Goal: Task Accomplishment & Management: Use online tool/utility

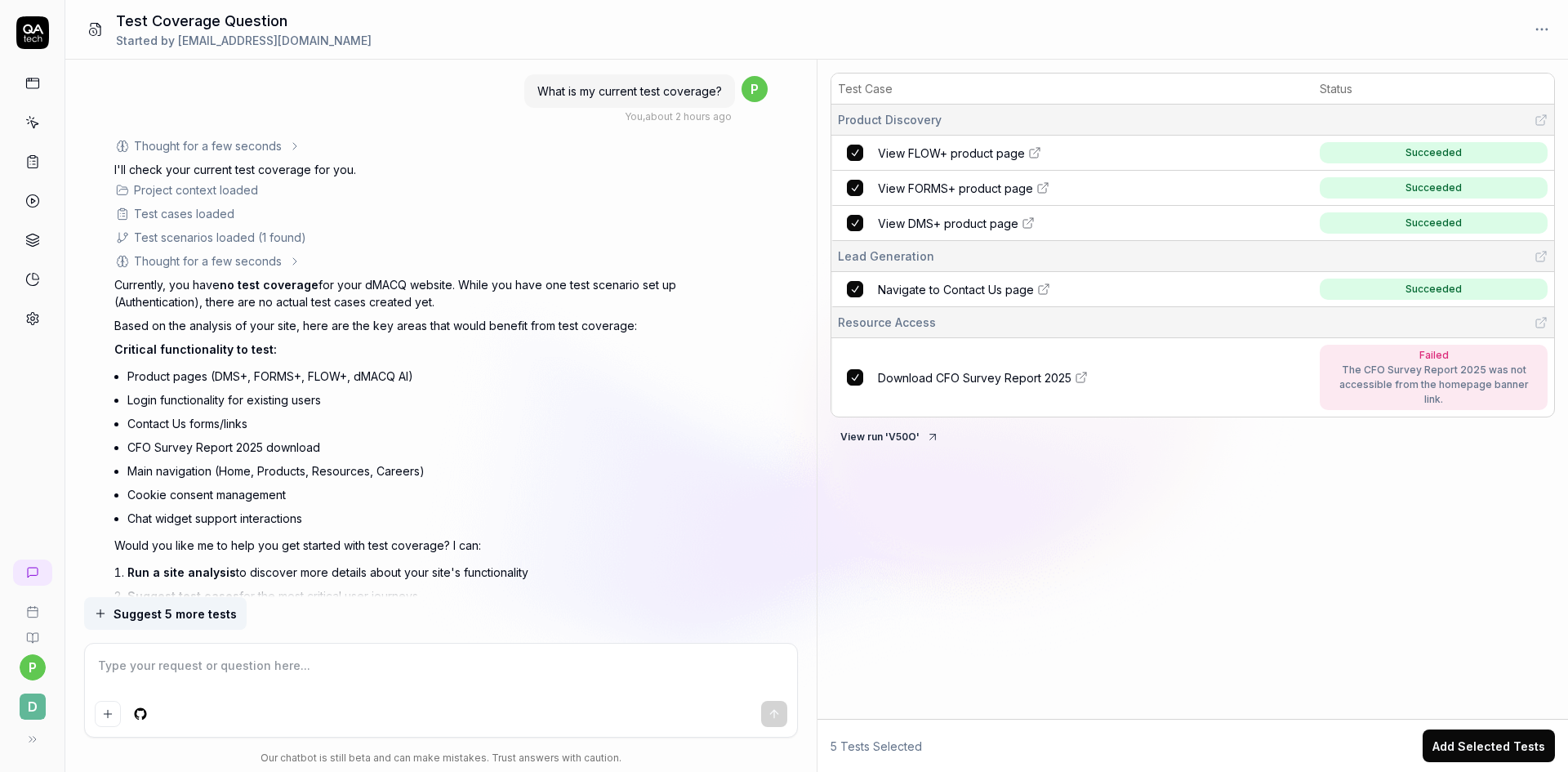
scroll to position [2048, 0]
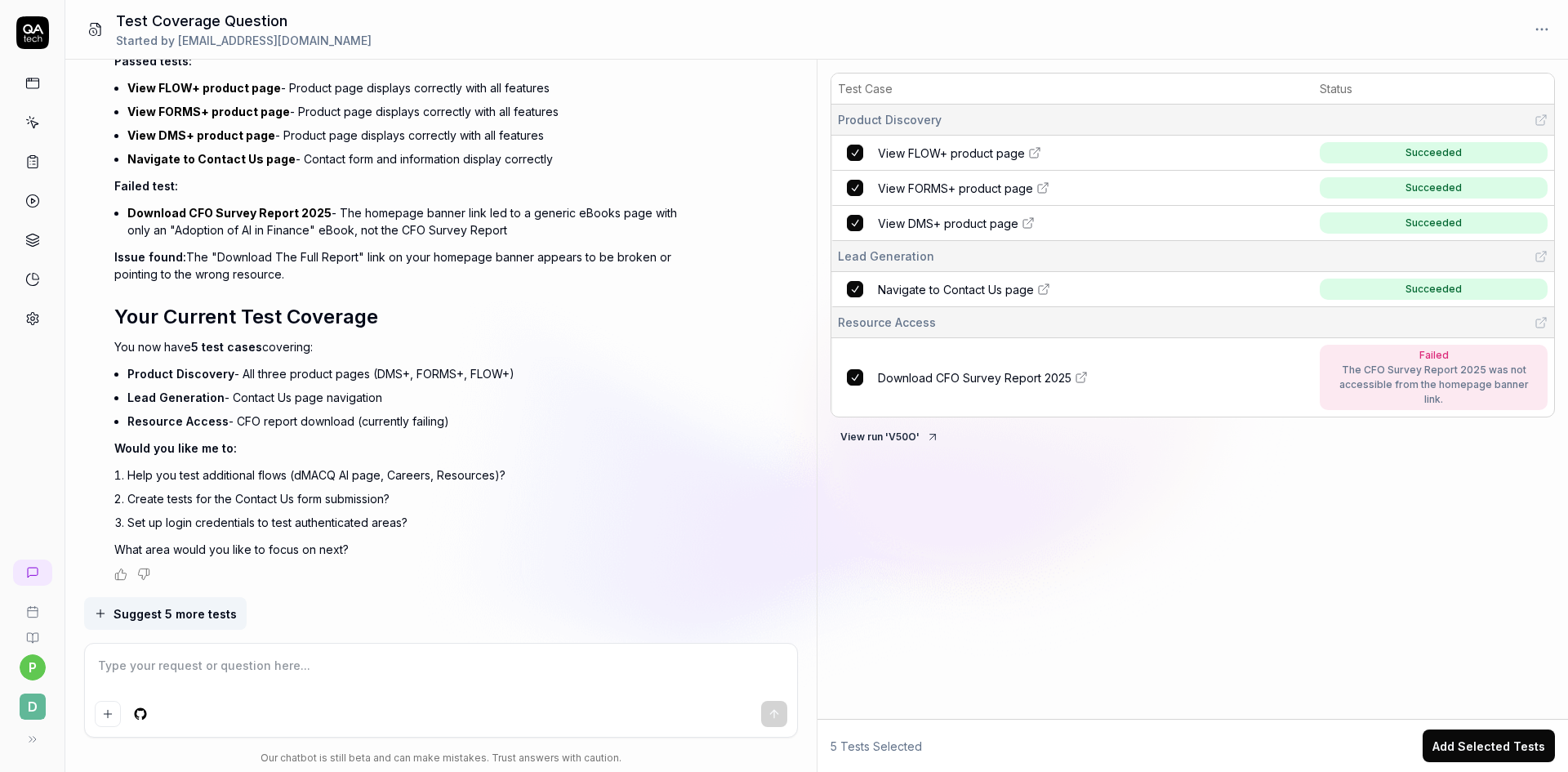
click at [1417, 297] on span "Succeeded" at bounding box center [1434, 289] width 228 height 21
click at [1037, 157] on icon at bounding box center [1034, 152] width 13 height 13
type textarea "*"
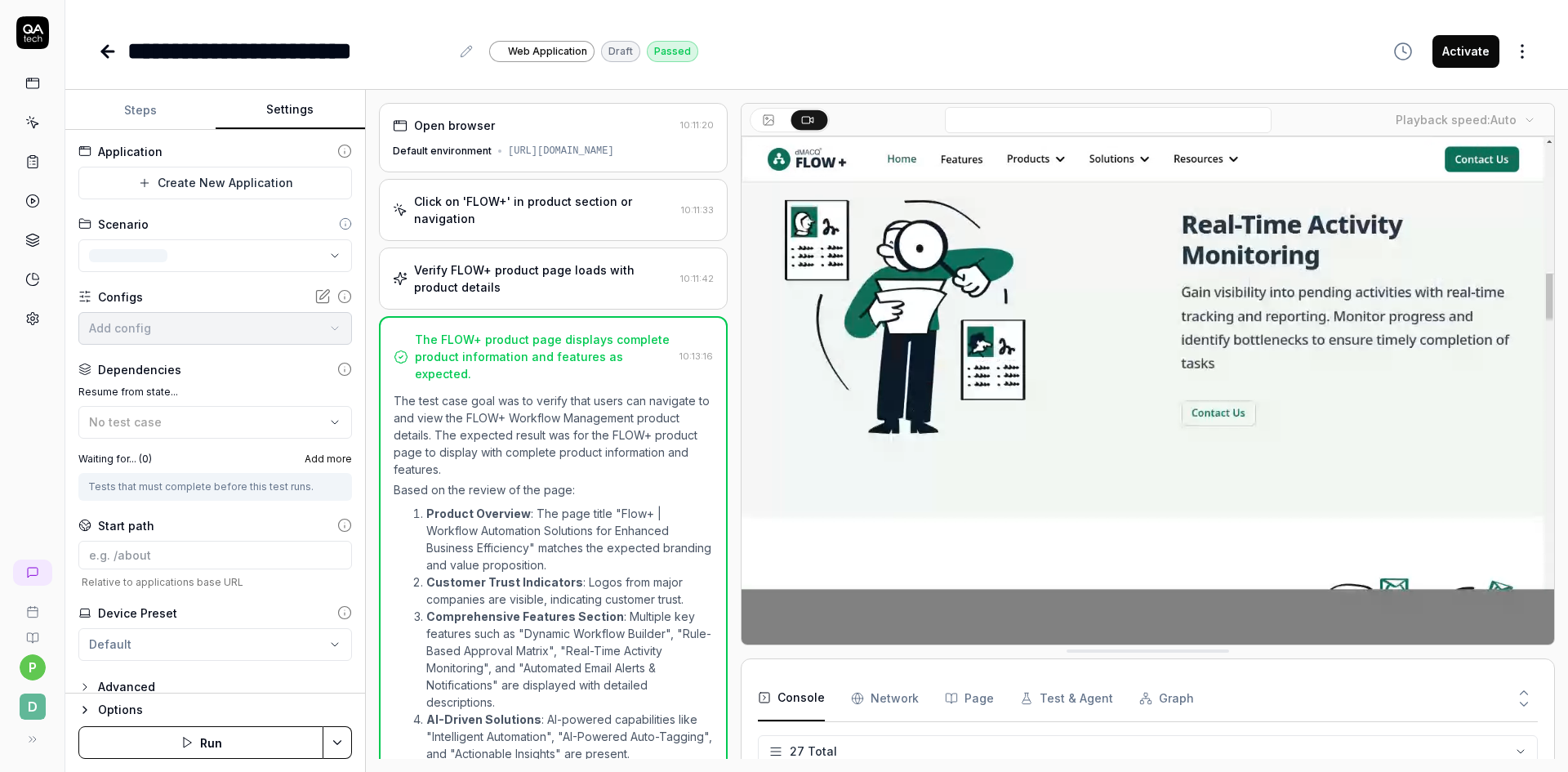
click at [266, 118] on button "Settings" at bounding box center [291, 110] width 151 height 39
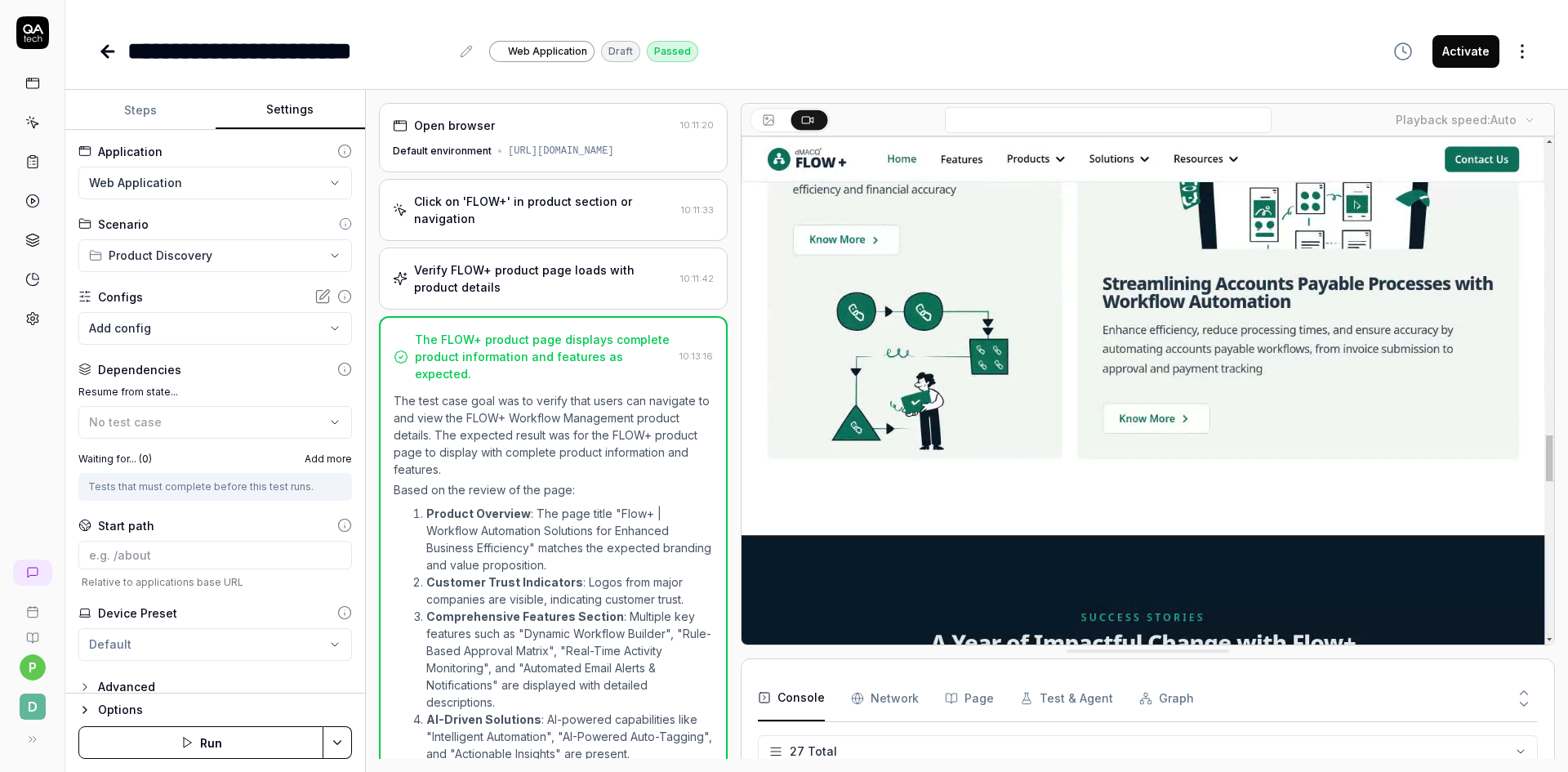
click at [185, 126] on button "Steps" at bounding box center [140, 110] width 151 height 39
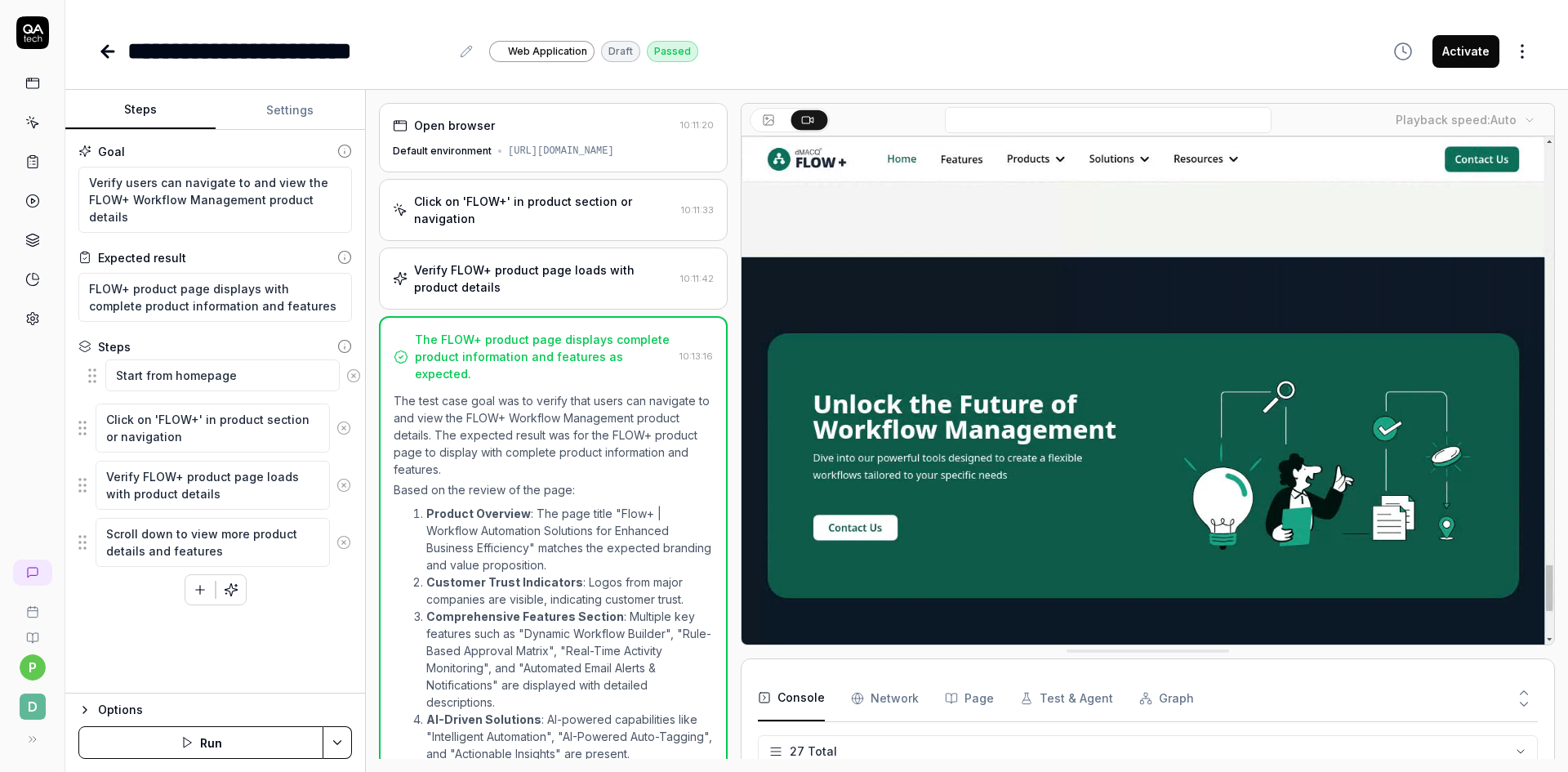
drag, startPoint x: 84, startPoint y: 381, endPoint x: 94, endPoint y: 377, distance: 10.8
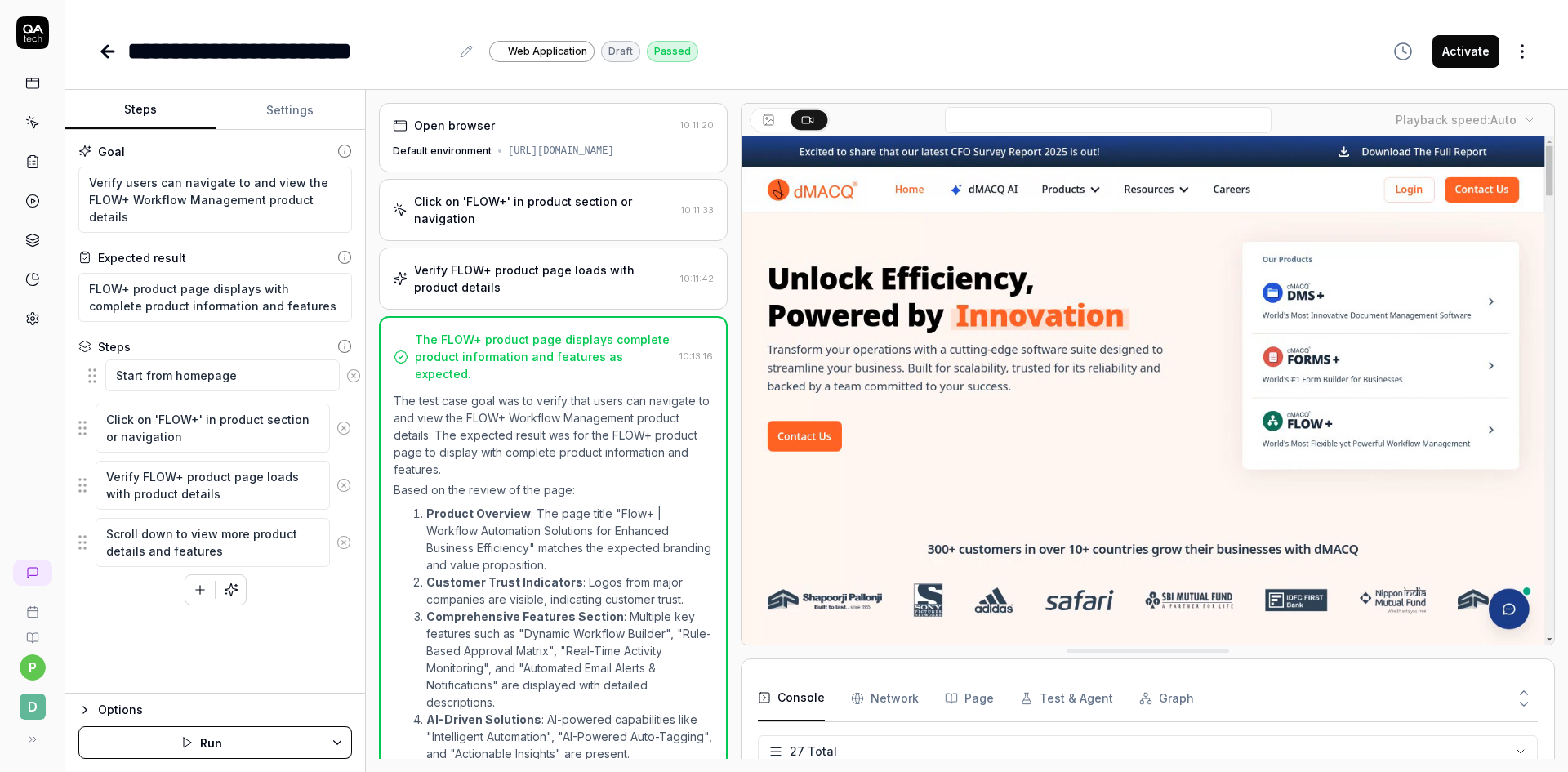
click at [94, 377] on fieldset "Start from homepage Click on 'FLOW+' in product section or navigation Verify FL…" at bounding box center [216, 465] width 274 height 206
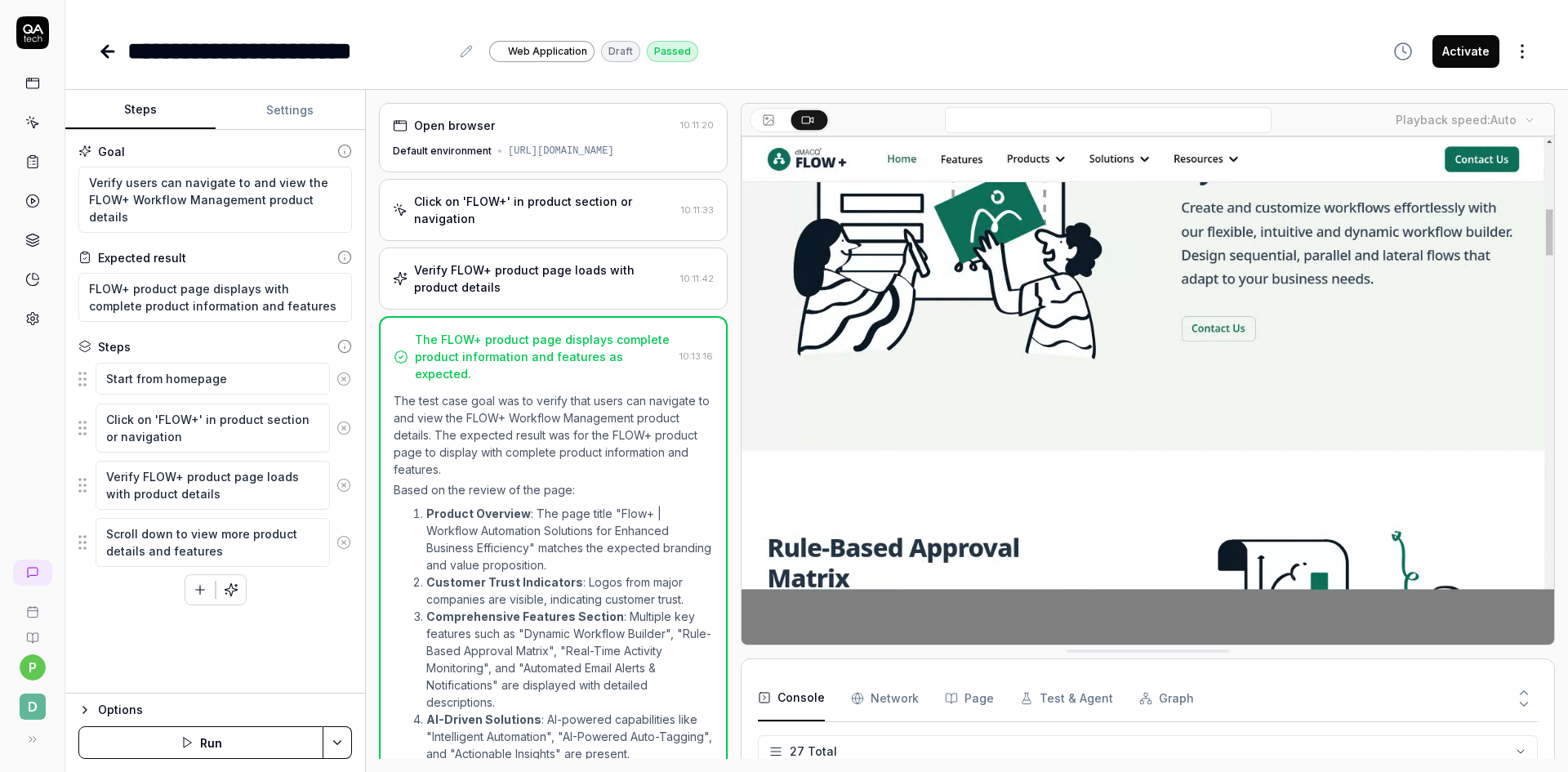
click at [184, 744] on polygon "button" at bounding box center [187, 742] width 8 height 9
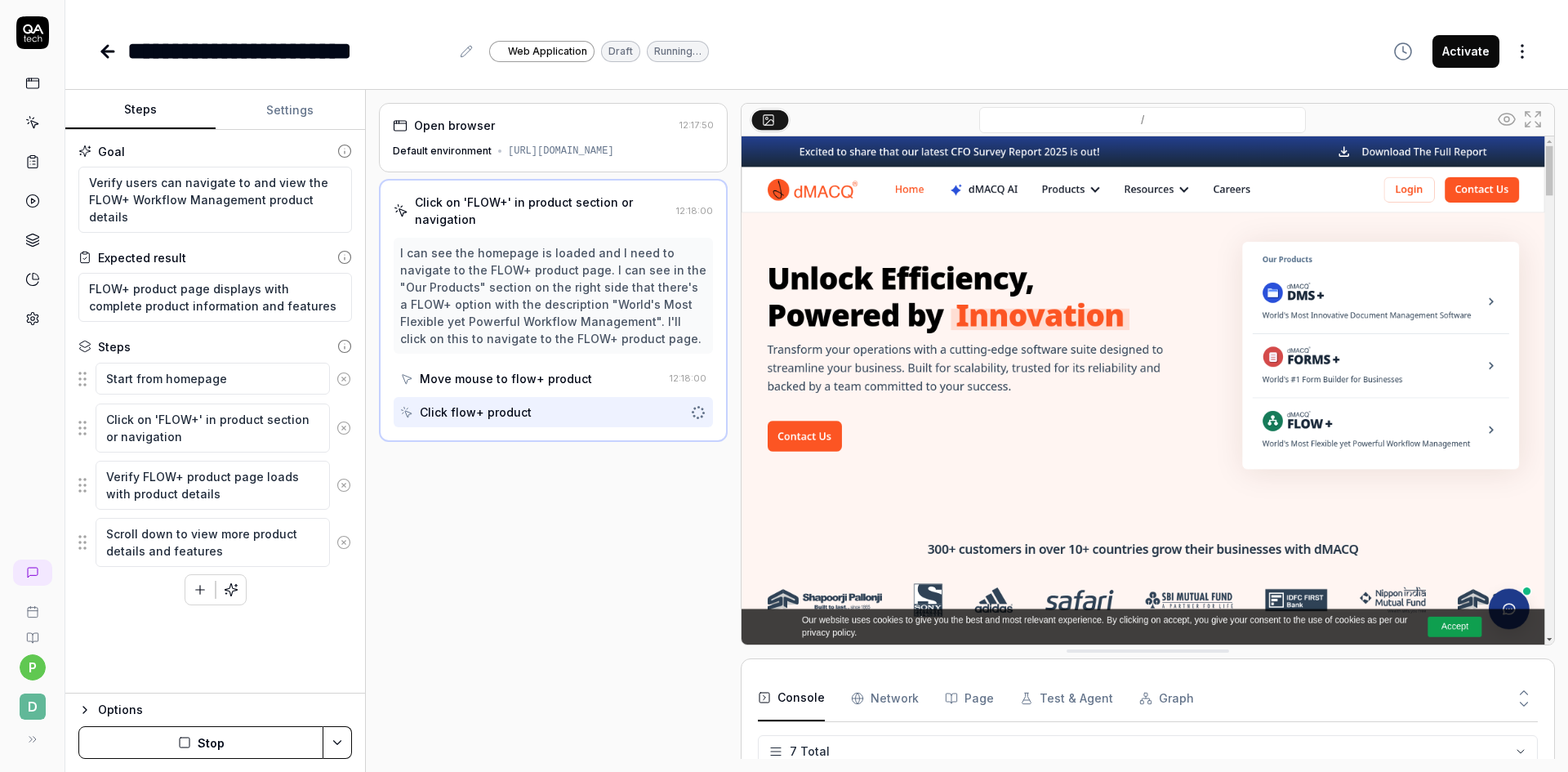
scroll to position [173, 0]
click at [858, 128] on button "After" at bounding box center [866, 120] width 38 height 18
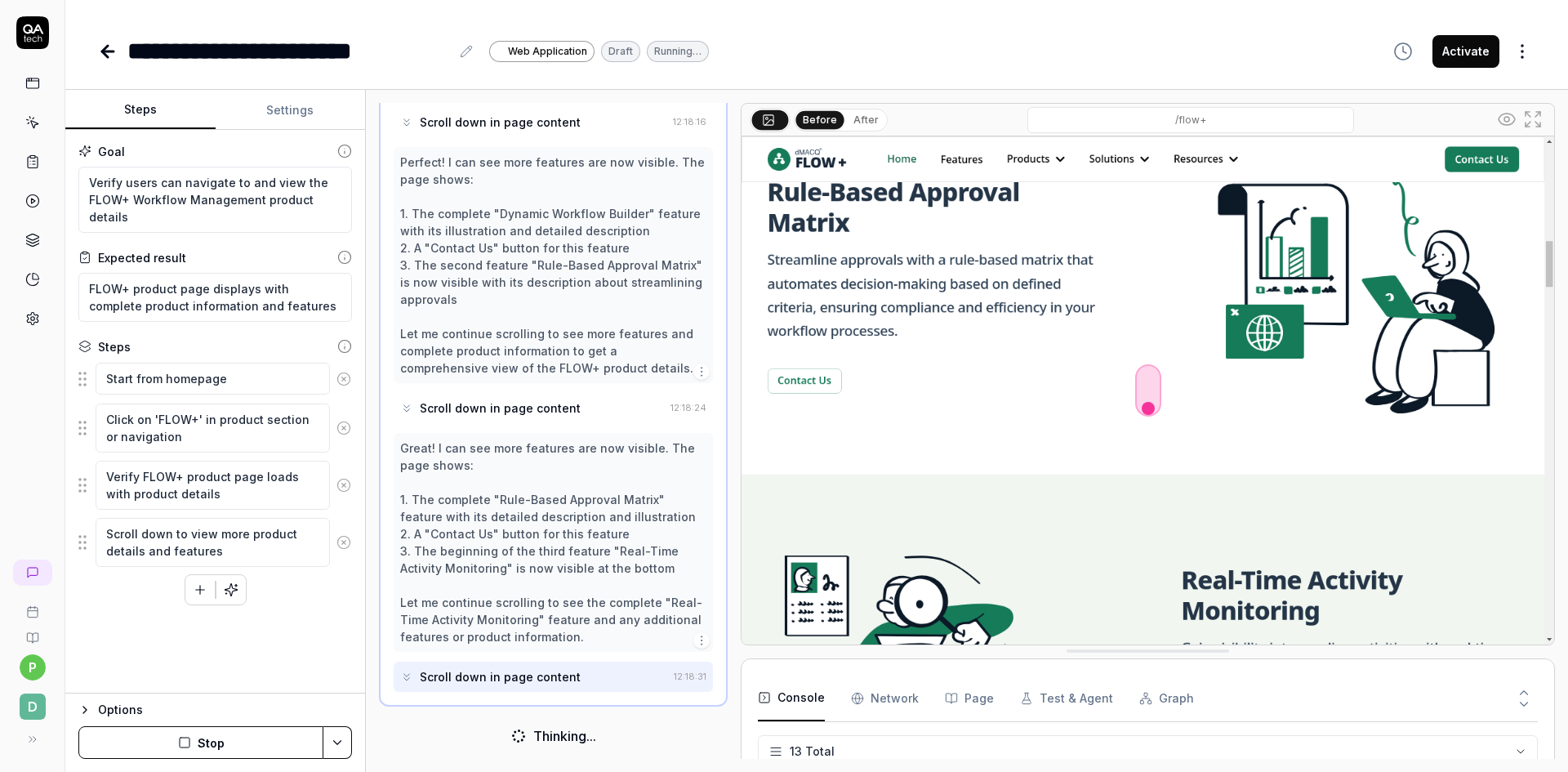
scroll to position [407, 0]
click at [781, 749] on html "**********" at bounding box center [784, 386] width 1568 height 772
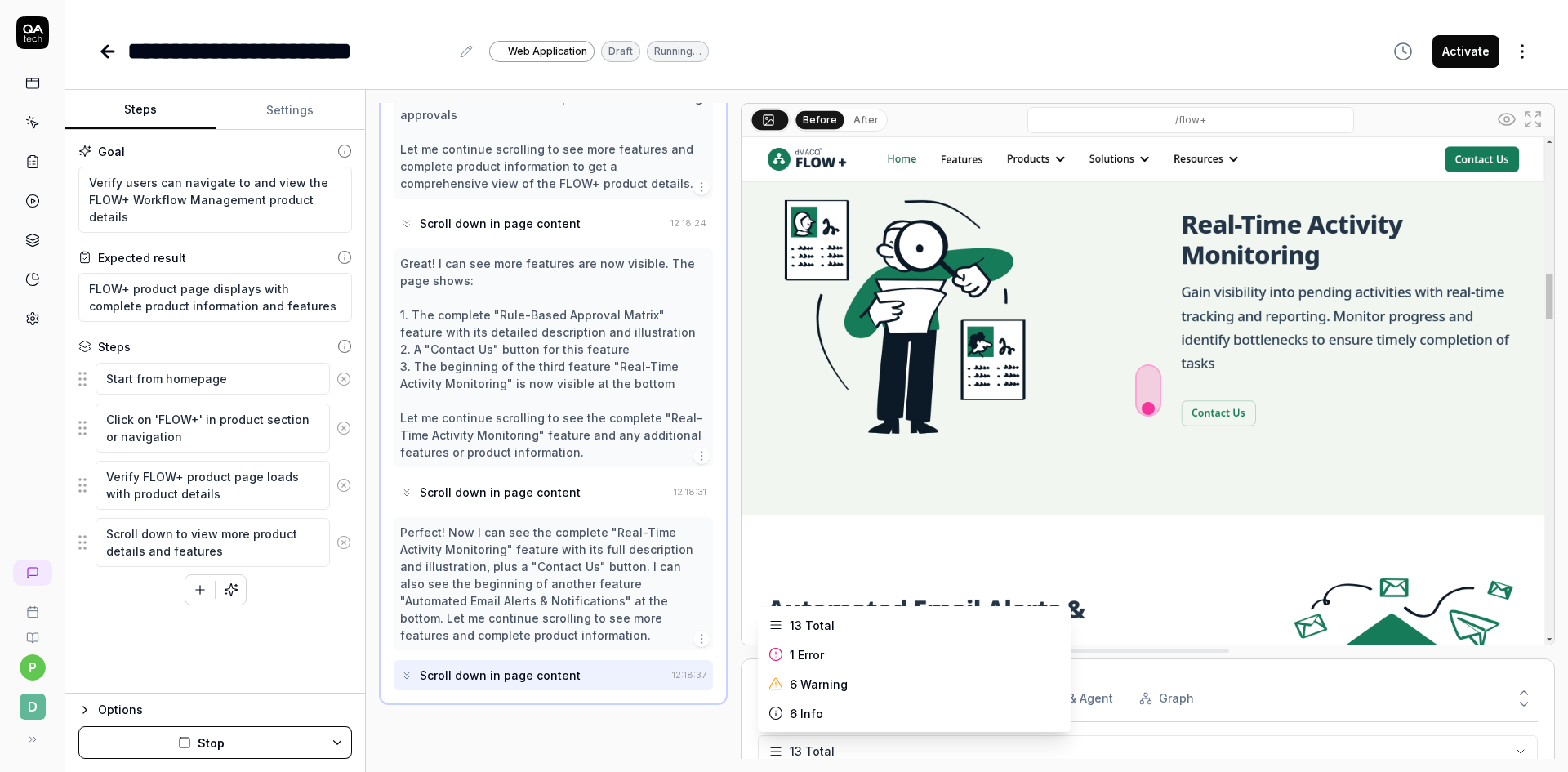
scroll to position [983, 0]
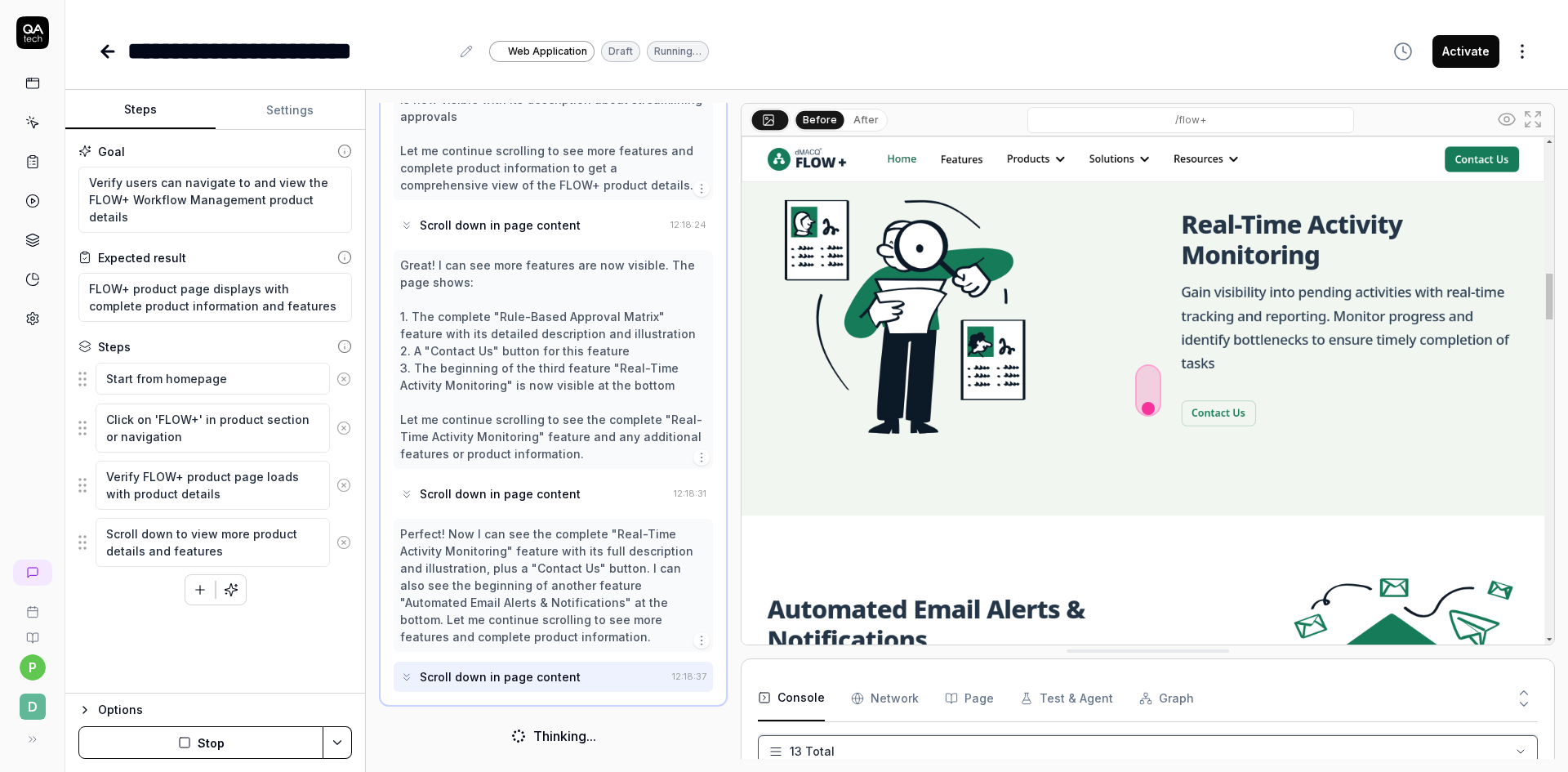
click at [777, 754] on html "**********" at bounding box center [784, 386] width 1568 height 772
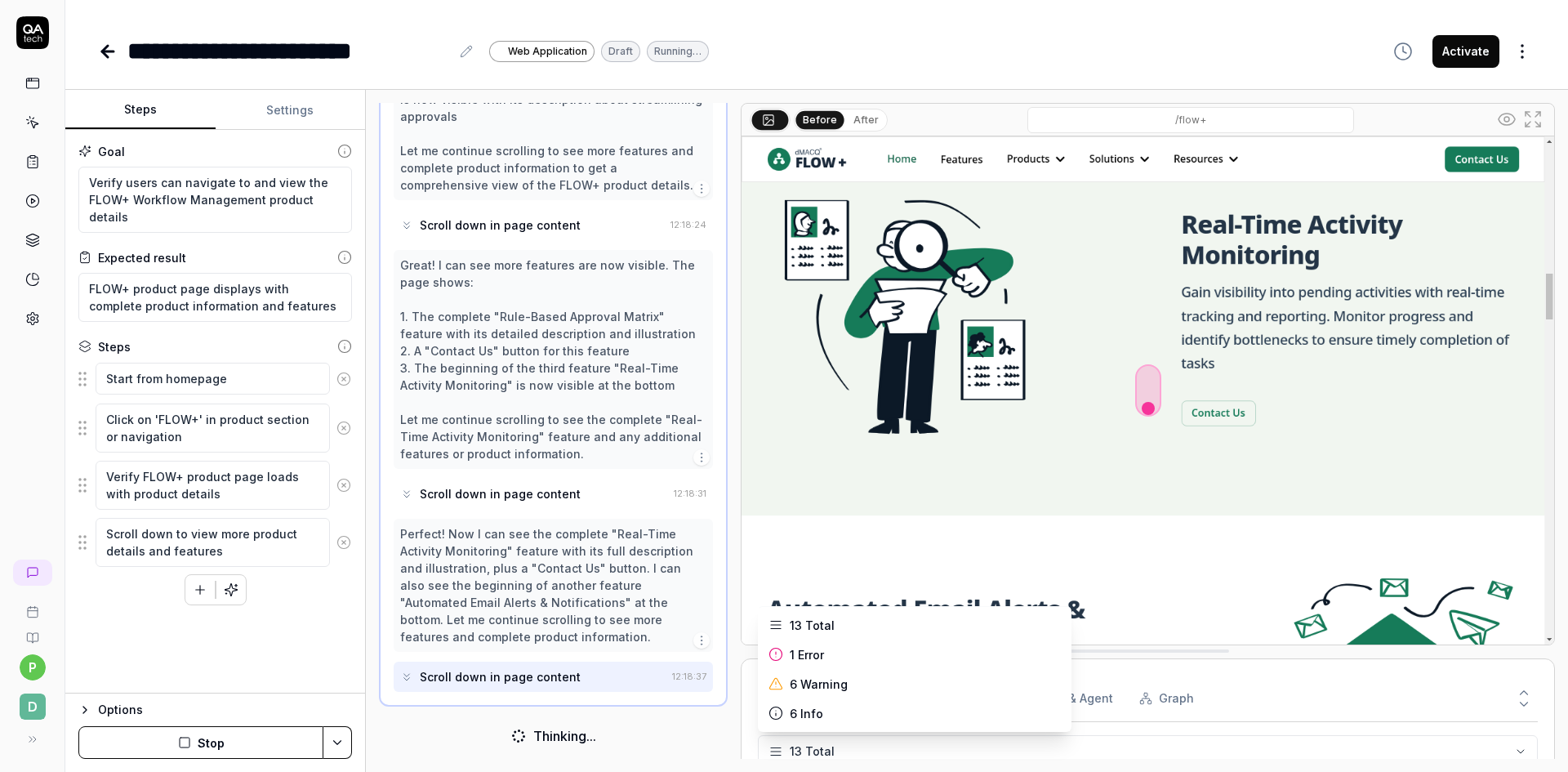
click at [777, 753] on html "**********" at bounding box center [784, 386] width 1568 height 772
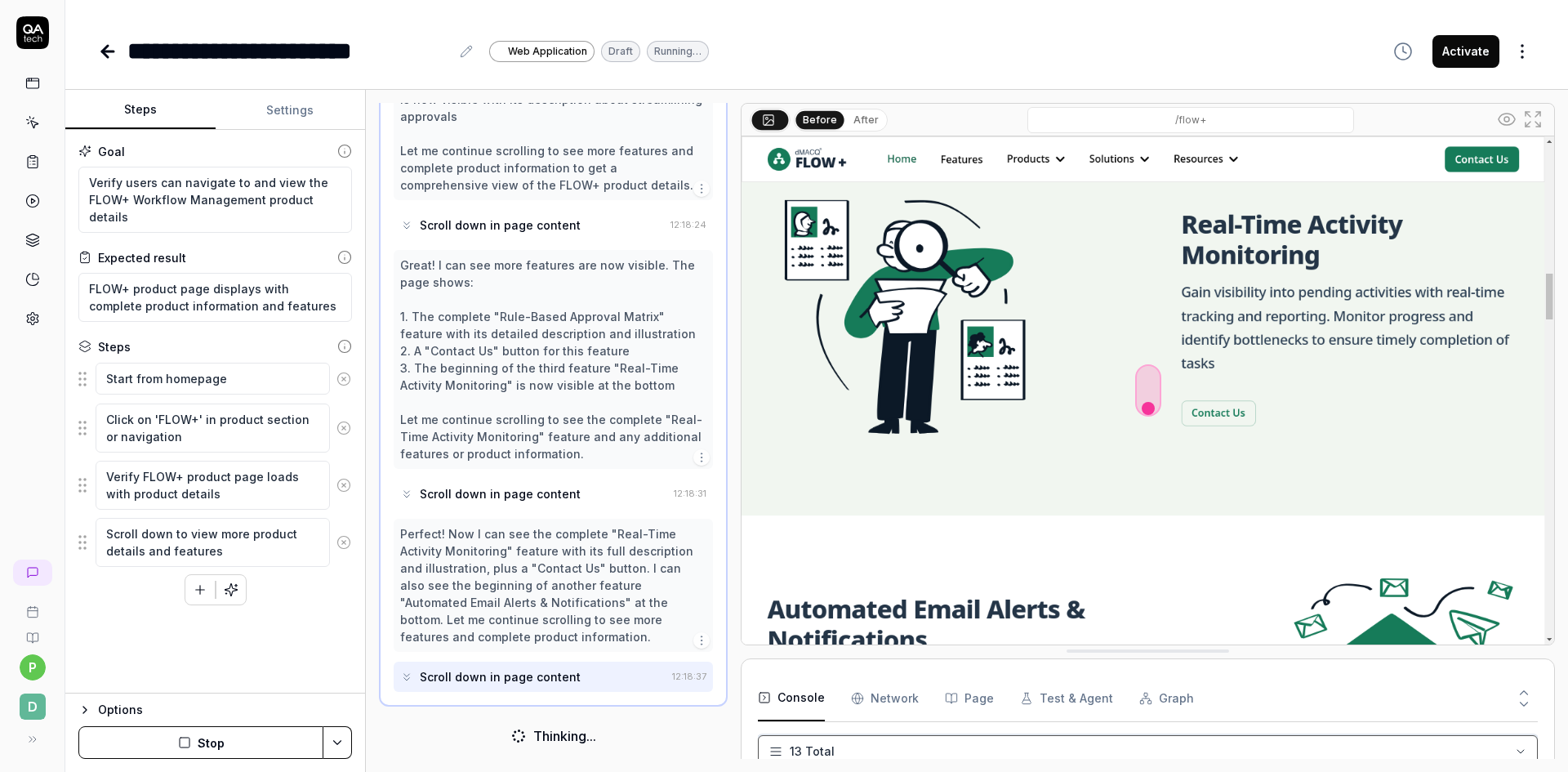
click at [777, 753] on html "**********" at bounding box center [784, 386] width 1568 height 772
click at [885, 709] on Requests "Network" at bounding box center [885, 698] width 68 height 45
click at [957, 702] on button "Page" at bounding box center [969, 698] width 49 height 45
click at [908, 707] on Requests "Network" at bounding box center [885, 698] width 68 height 45
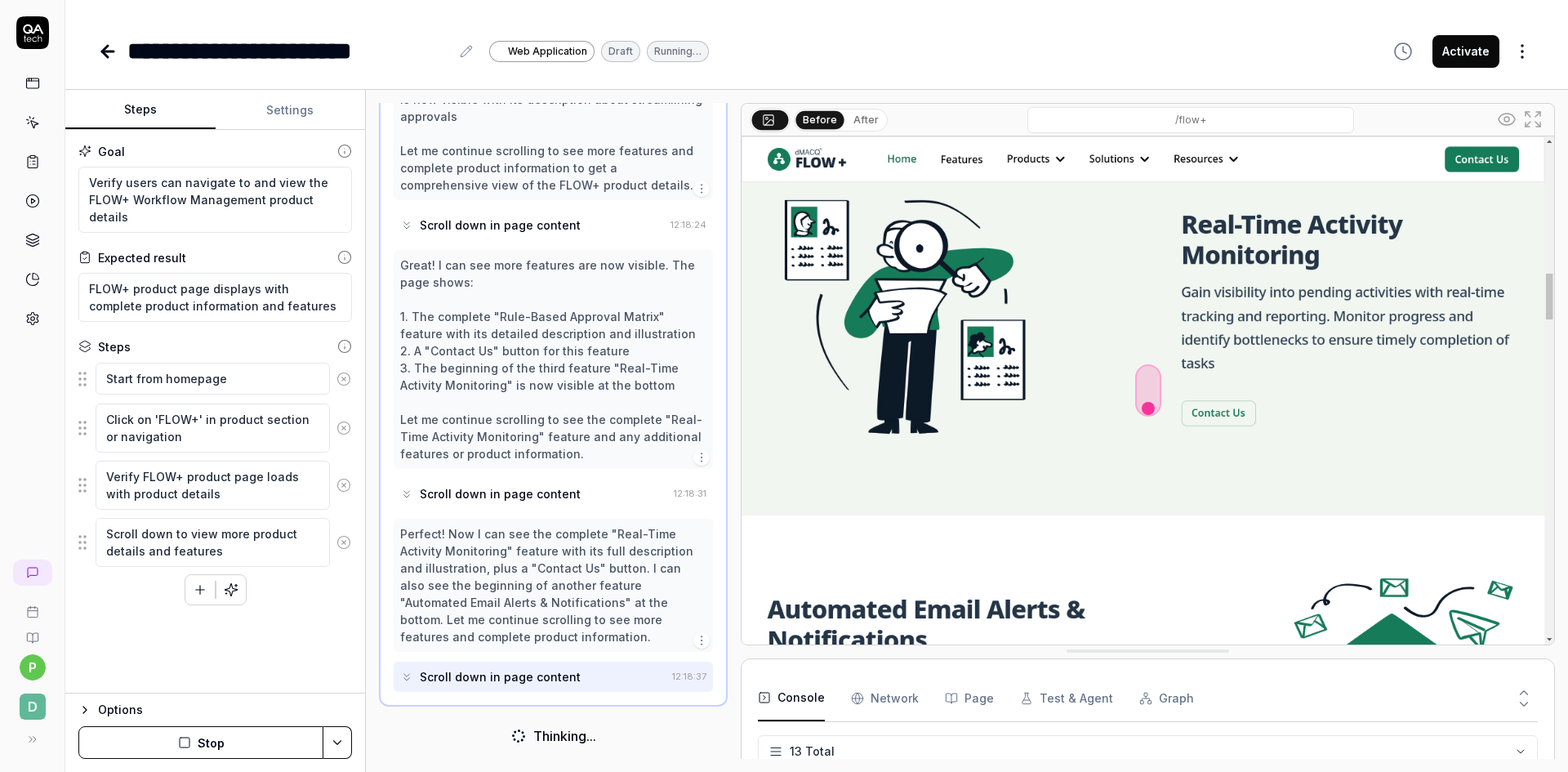
click at [794, 705] on button "Console" at bounding box center [791, 698] width 67 height 45
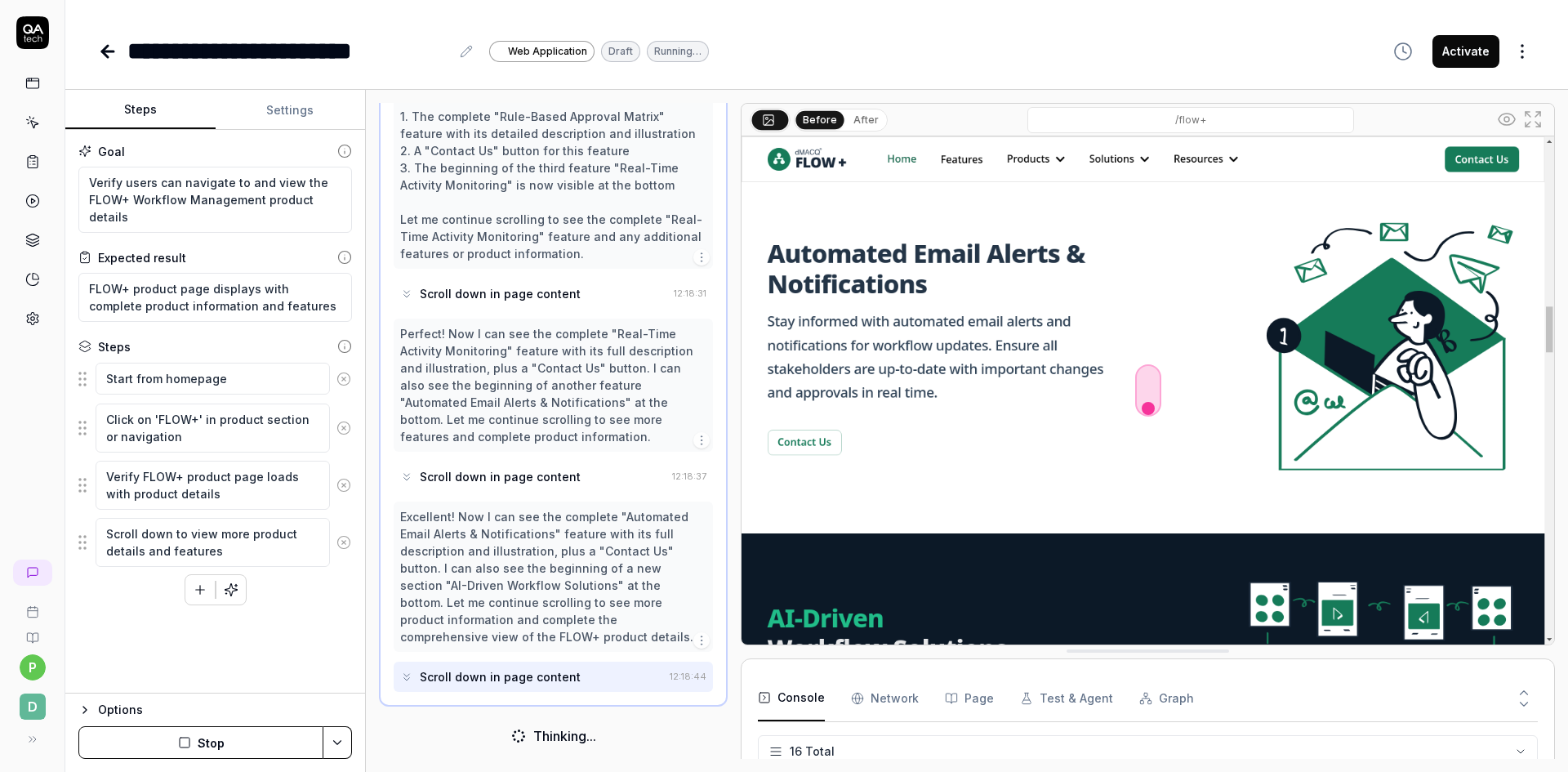
scroll to position [532, 0]
click at [886, 704] on Requests "Network" at bounding box center [885, 698] width 68 height 45
click at [967, 703] on button "Page" at bounding box center [969, 698] width 49 height 45
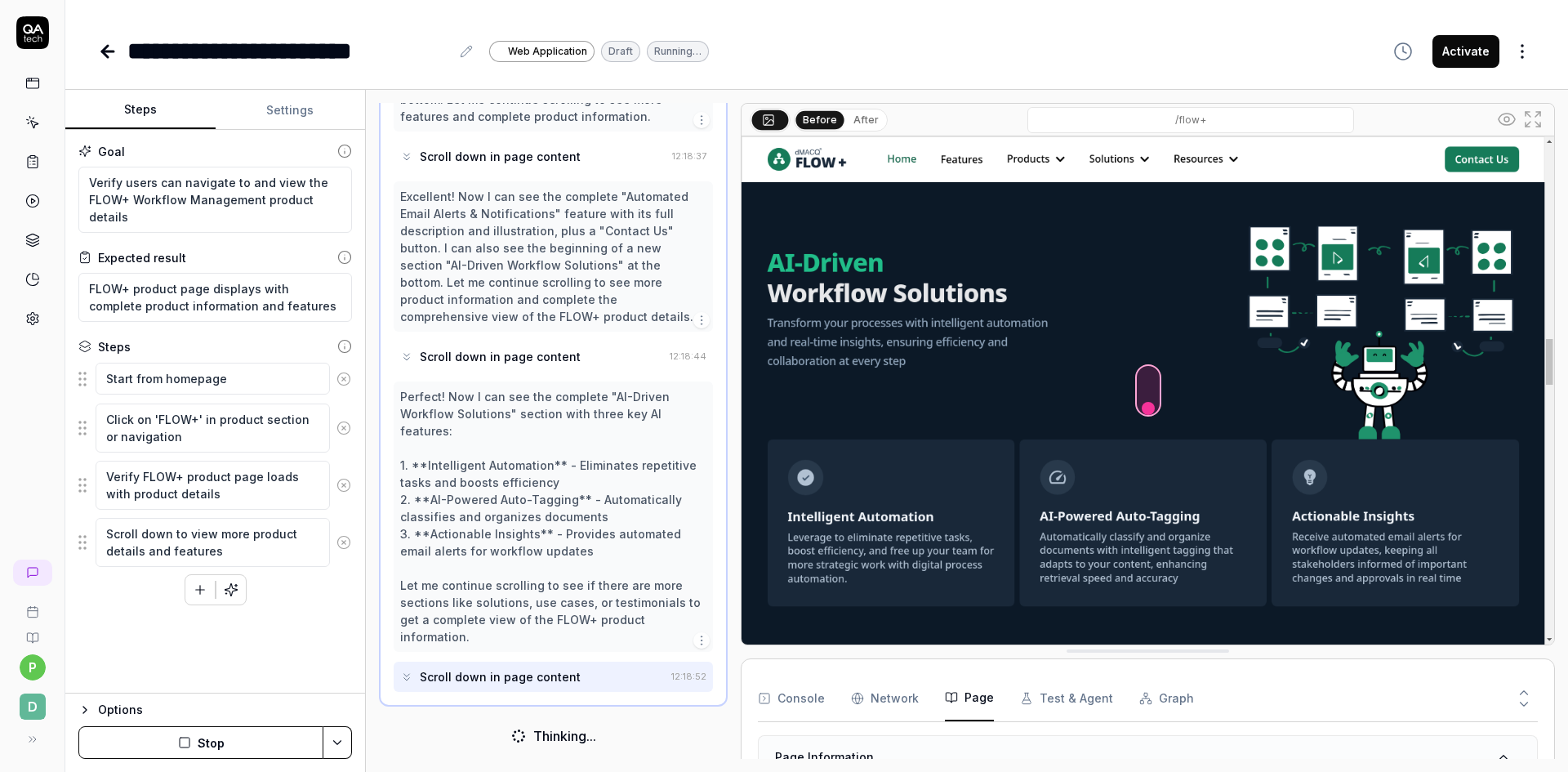
scroll to position [1518, 0]
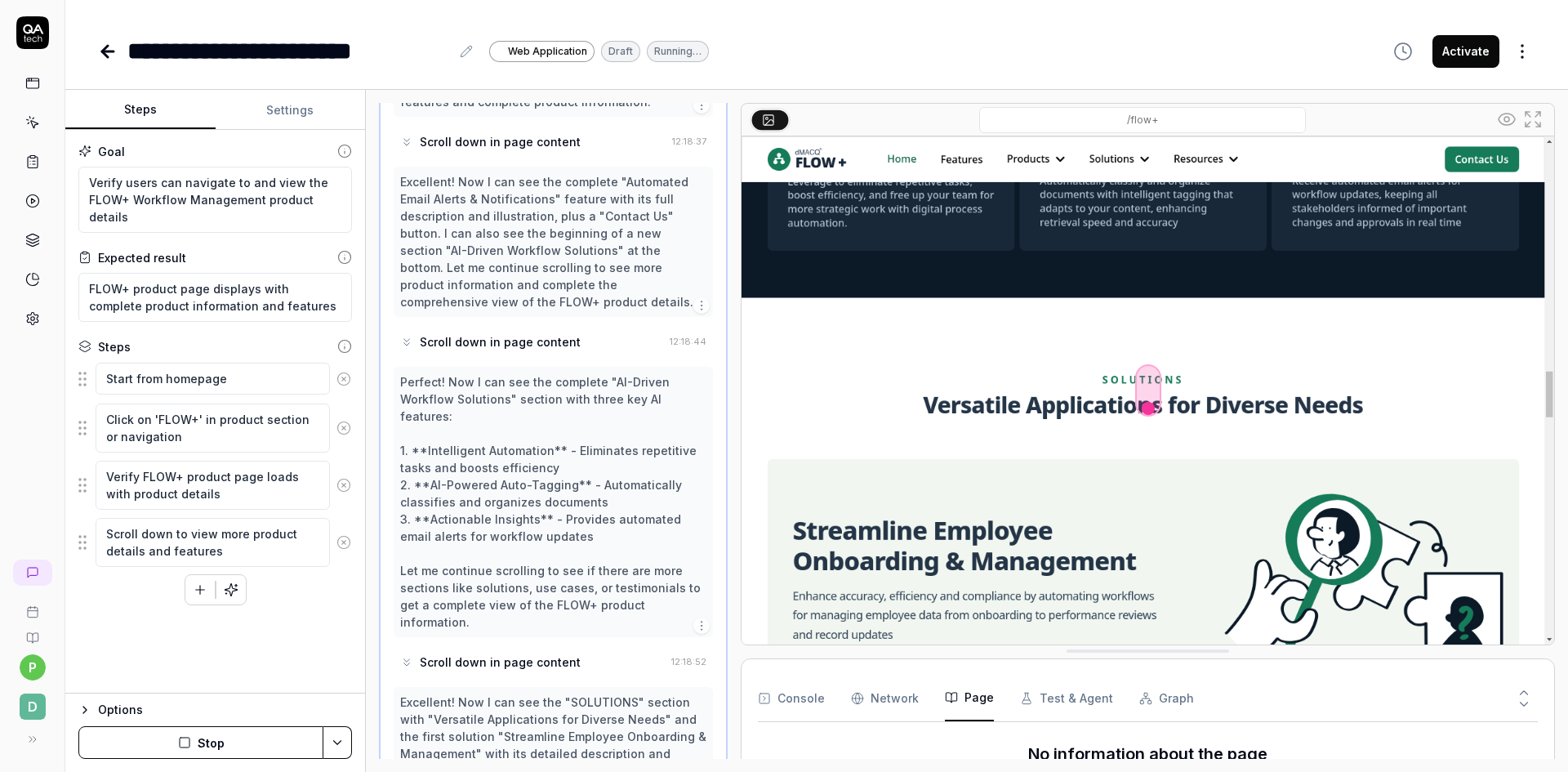
click at [1506, 122] on icon at bounding box center [1506, 119] width 20 height 20
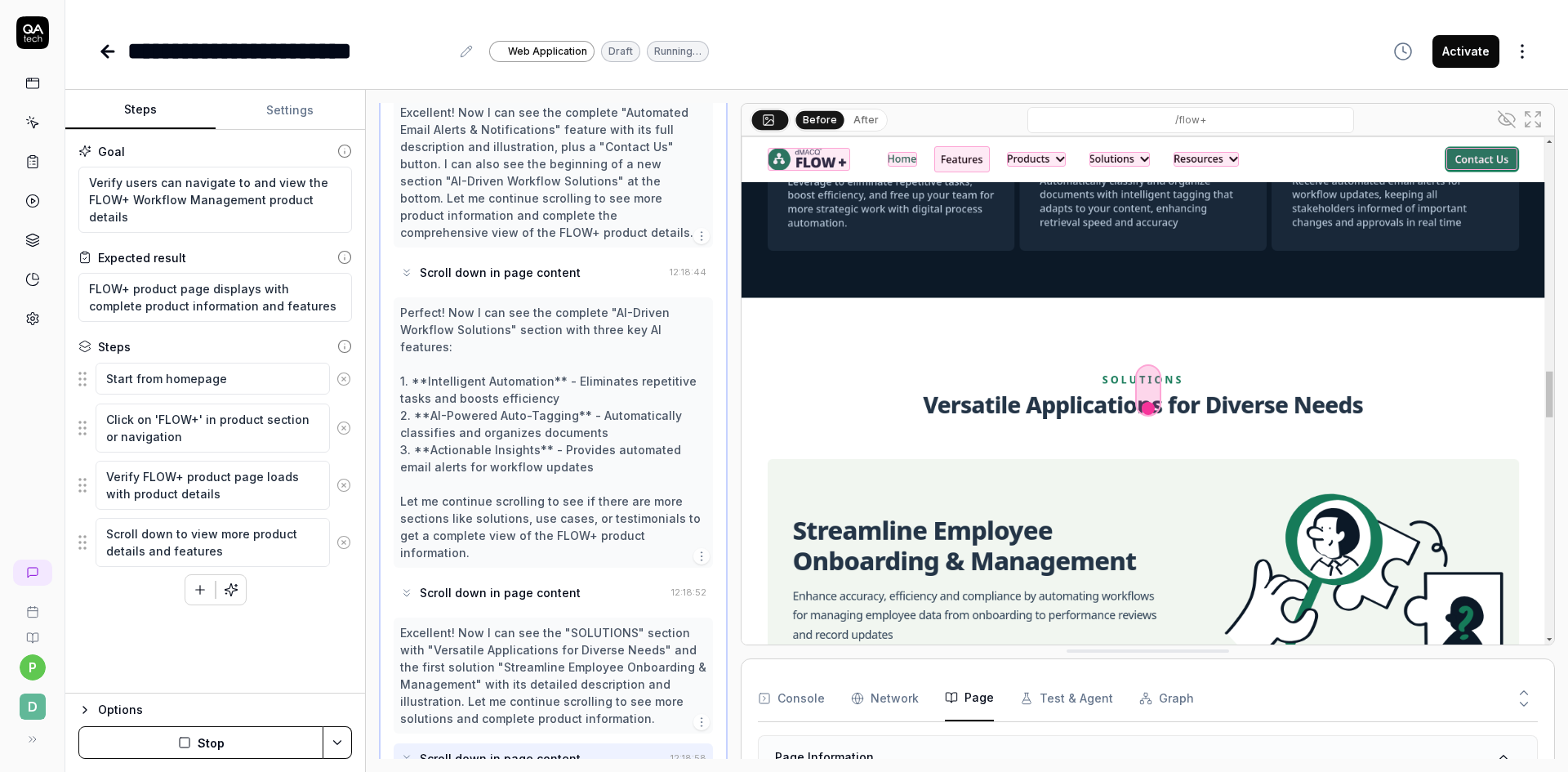
click at [1506, 122] on icon at bounding box center [1506, 119] width 20 height 20
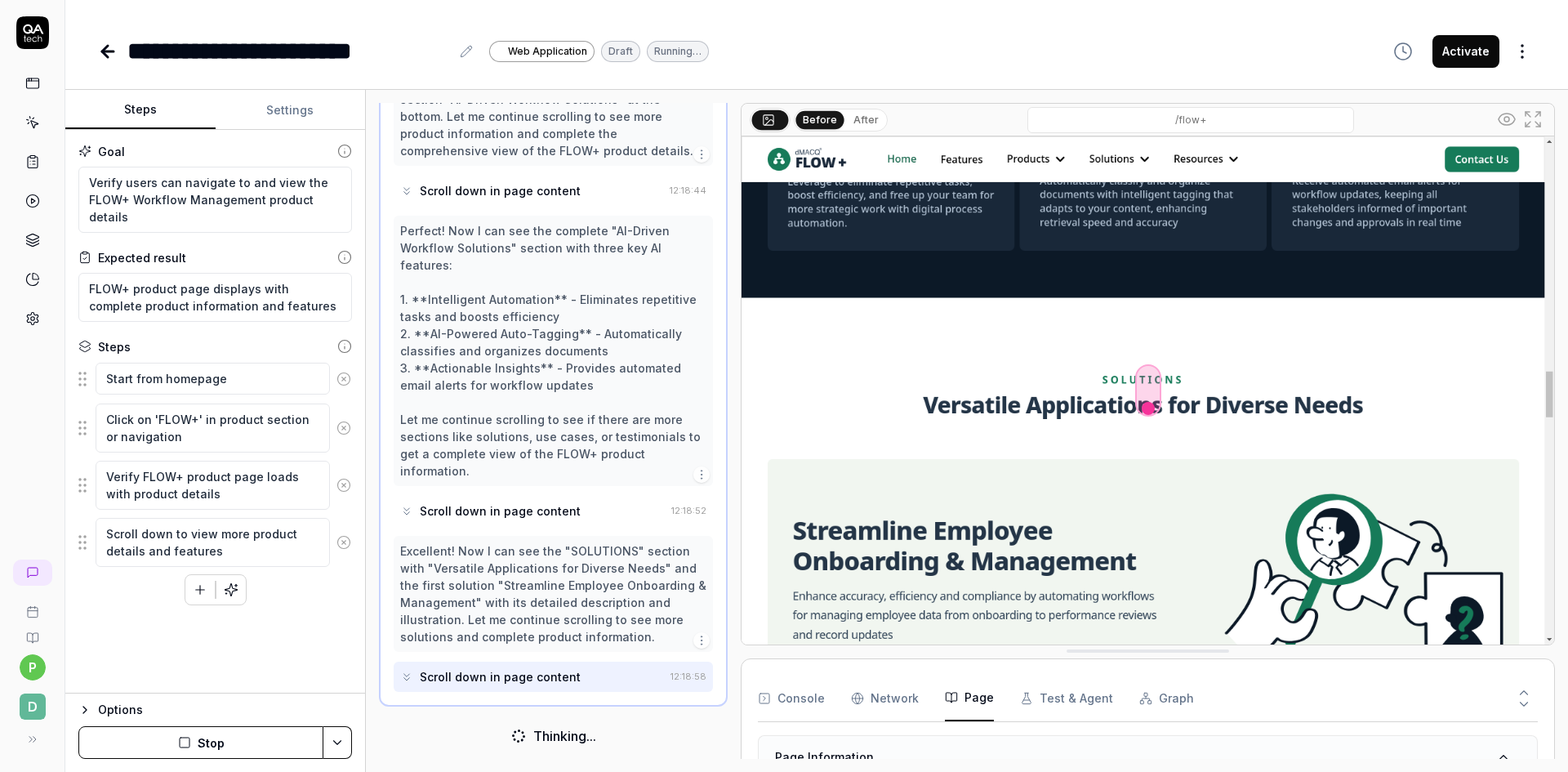
scroll to position [1670, 0]
click at [1526, 118] on icon at bounding box center [1533, 119] width 20 height 20
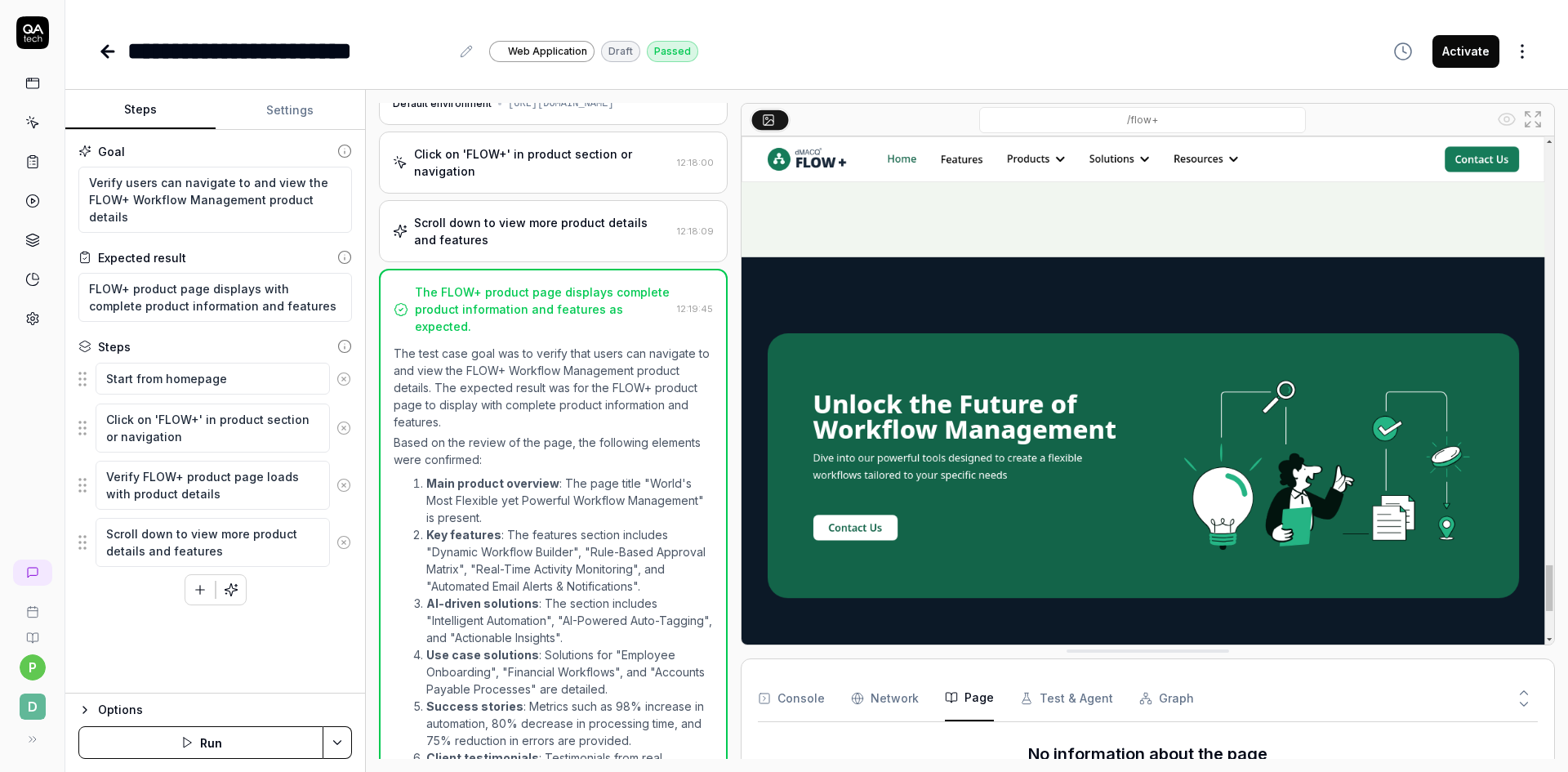
scroll to position [0, 0]
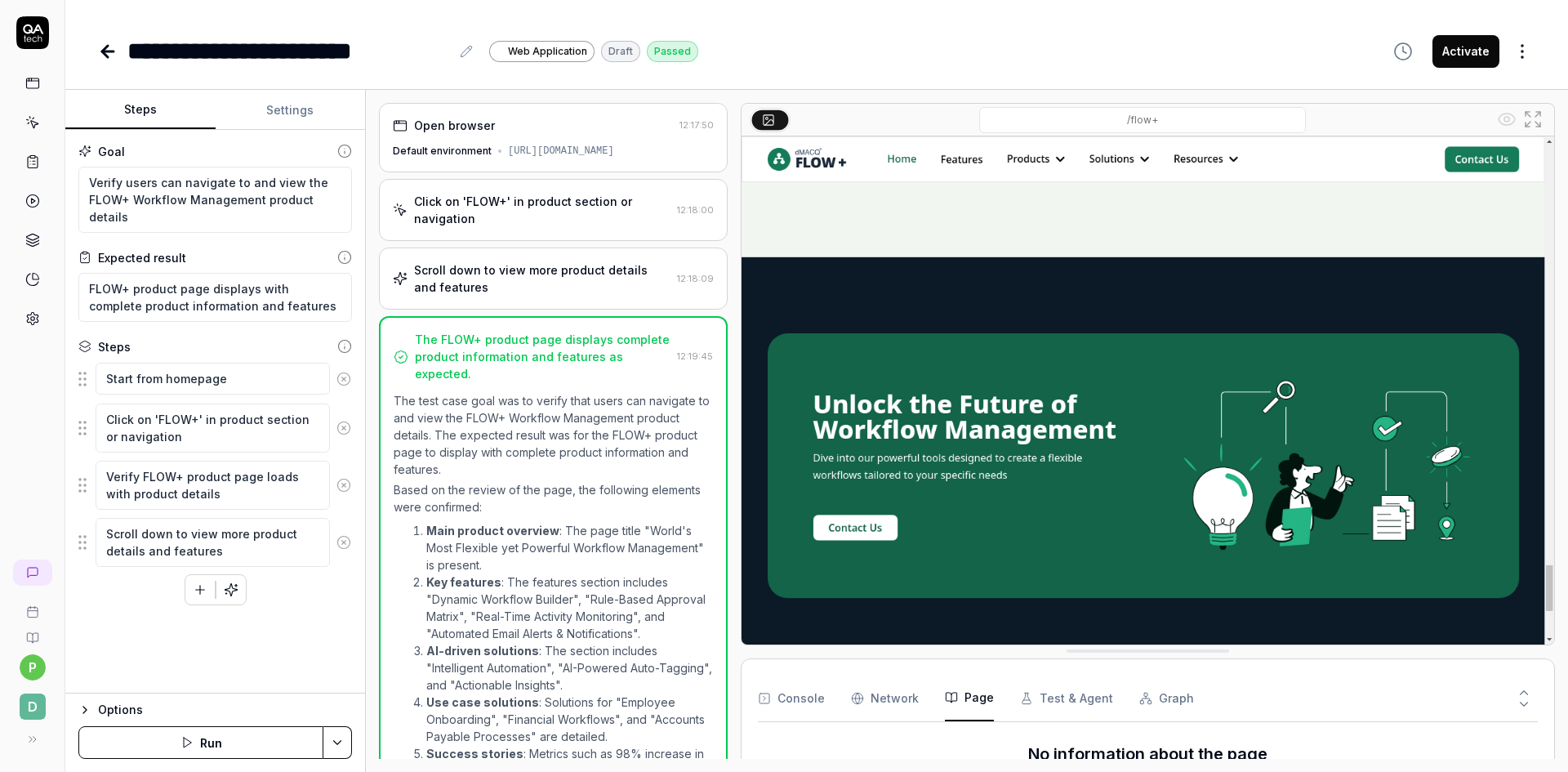
type textarea "*"
